Goal: Transaction & Acquisition: Purchase product/service

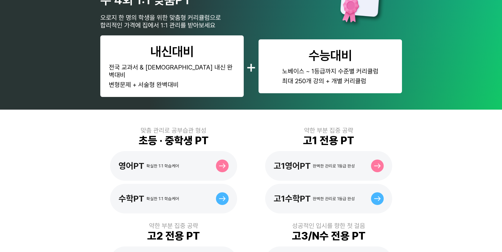
scroll to position [53, 0]
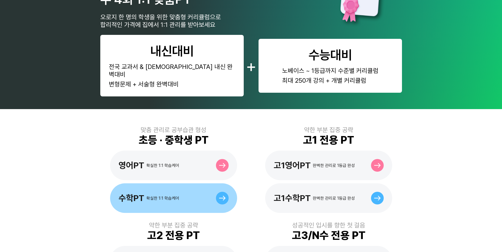
click at [175, 196] on div "확실한 1:1 학습케어" at bounding box center [162, 198] width 33 height 5
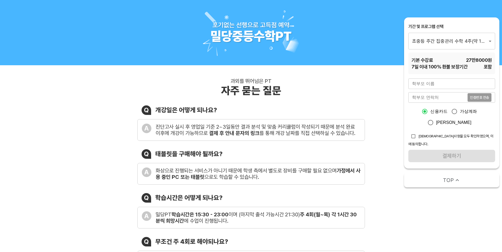
click at [429, 84] on input "text" at bounding box center [451, 84] width 87 height 11
type input "g"
type input "[PERSON_NAME]"
type input "01036768031"
click at [472, 100] on button "인증번호 전송" at bounding box center [479, 97] width 24 height 8
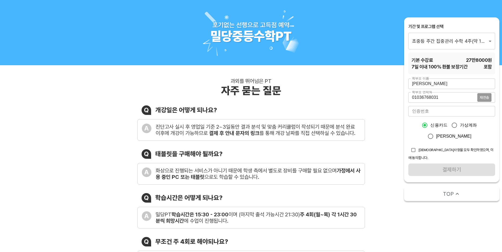
click at [442, 115] on input "number" at bounding box center [451, 111] width 87 height 11
type input "75023"
click at [414, 150] on input "checkbox" at bounding box center [413, 150] width 10 height 10
checkbox input "true"
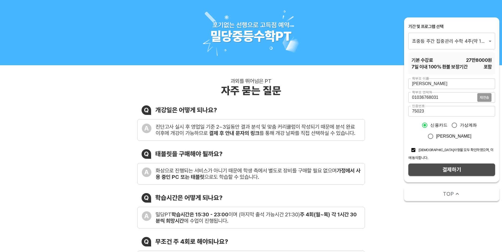
click at [474, 165] on span "결제하기" at bounding box center [451, 169] width 78 height 9
click at [436, 108] on input "75023" at bounding box center [451, 111] width 87 height 11
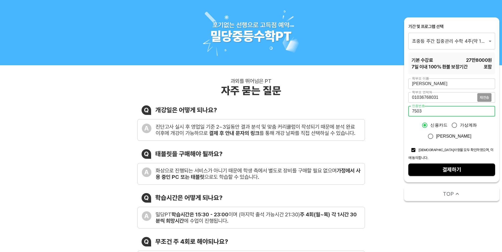
type input "7503"
click at [466, 164] on button "결제하기" at bounding box center [451, 170] width 87 height 12
